Goal: Information Seeking & Learning: Find specific fact

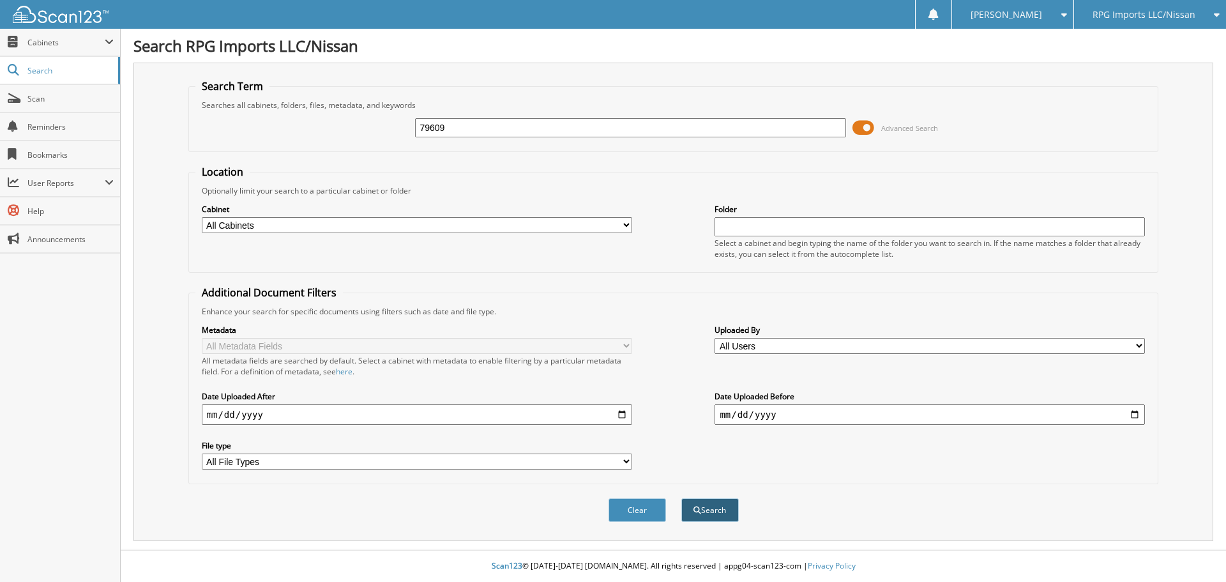
type input "79609"
click at [713, 515] on button "Search" at bounding box center [709, 510] width 57 height 24
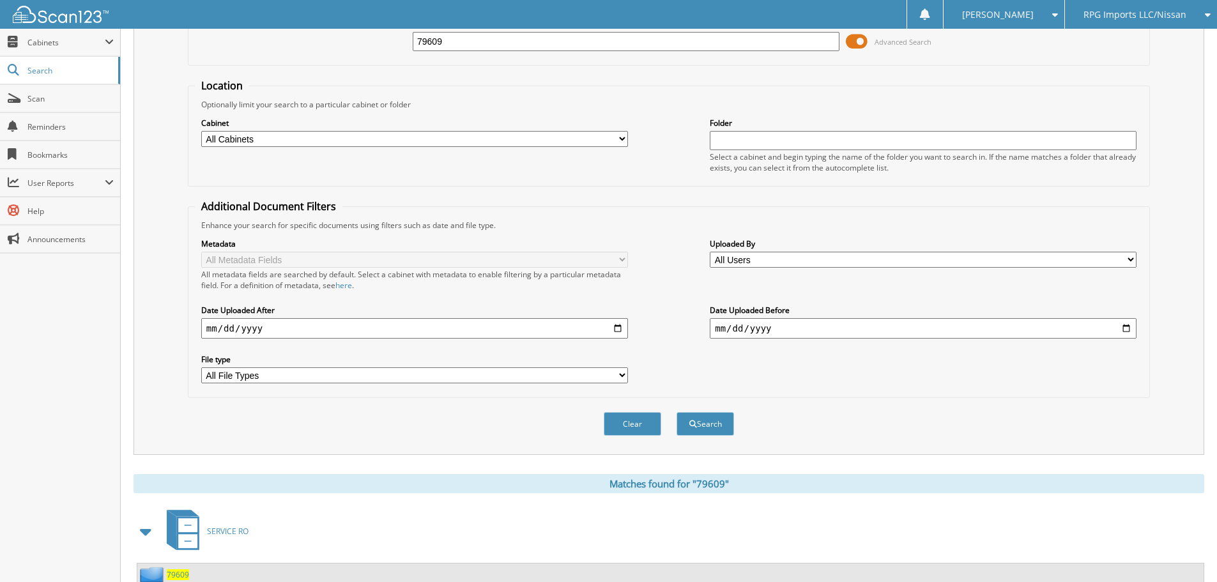
scroll to position [214, 0]
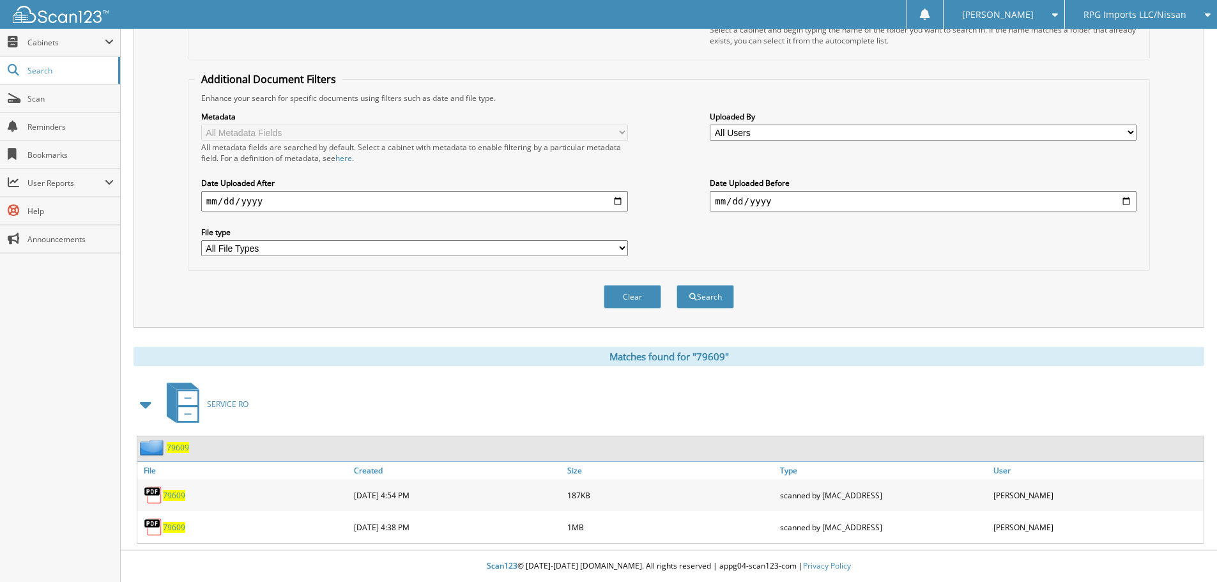
click at [176, 525] on span "79609" at bounding box center [174, 527] width 22 height 11
